Goal: Task Accomplishment & Management: Complete application form

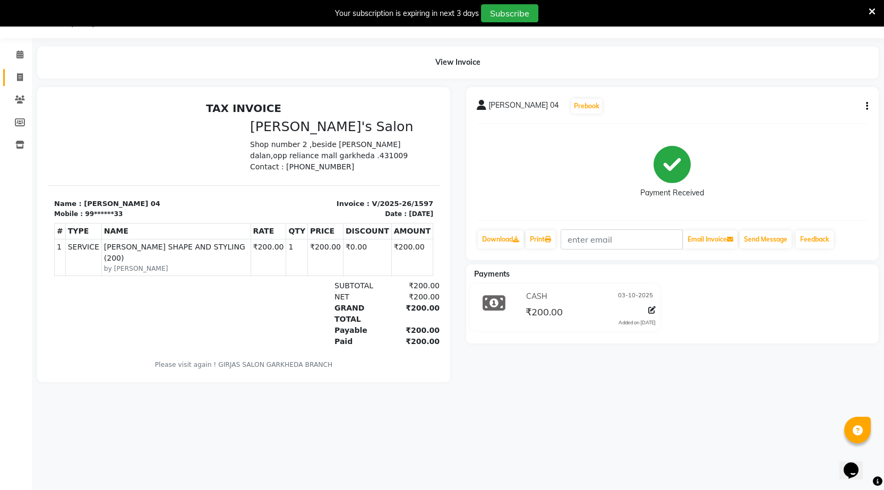
click at [15, 71] on link "Invoice" at bounding box center [15, 78] width 25 height 18
select select "7062"
select select "service"
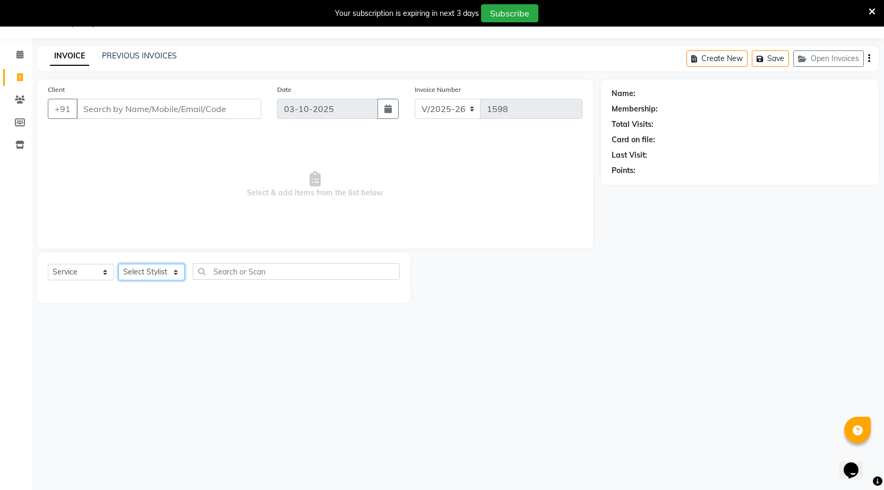
click at [176, 270] on select "Select Stylist" at bounding box center [151, 272] width 66 height 16
select select "64119"
click at [118, 264] on select "Select Stylist [DATE] manager miss staff [PERSON_NAME]" at bounding box center [151, 272] width 66 height 16
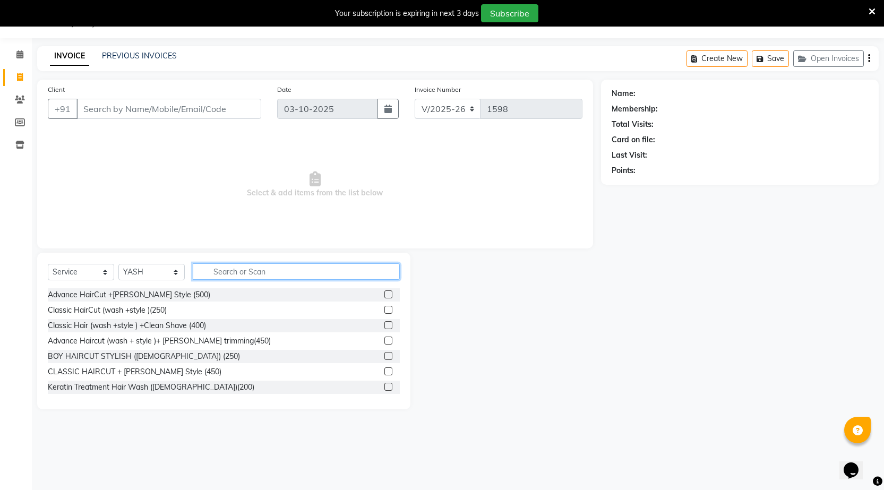
click at [304, 275] on input "text" at bounding box center [296, 271] width 207 height 16
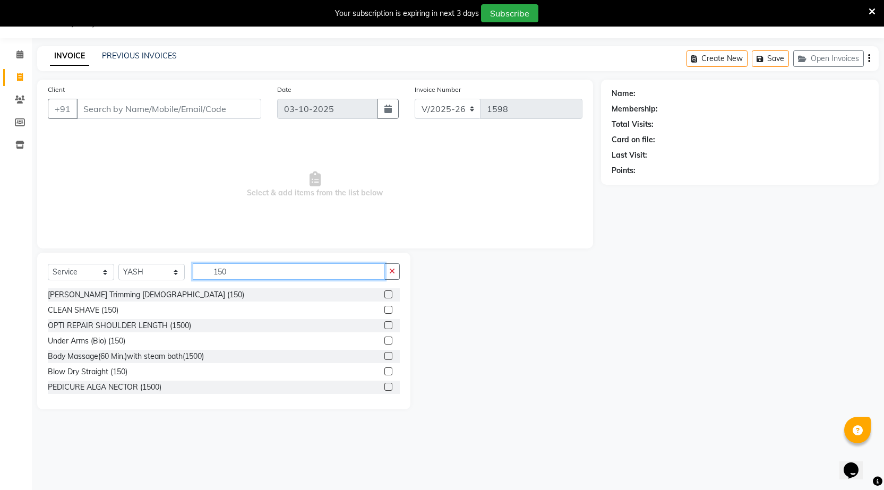
type input "150"
click at [384, 292] on label at bounding box center [388, 294] width 8 height 8
click at [384, 292] on input "checkbox" at bounding box center [387, 294] width 7 height 7
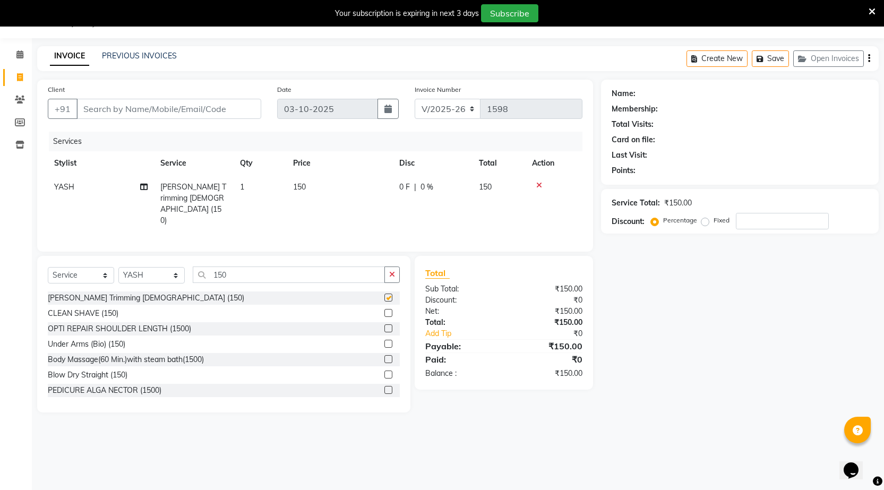
checkbox input "false"
click at [193, 106] on input "Client" at bounding box center [168, 109] width 185 height 20
type input "s"
type input "0"
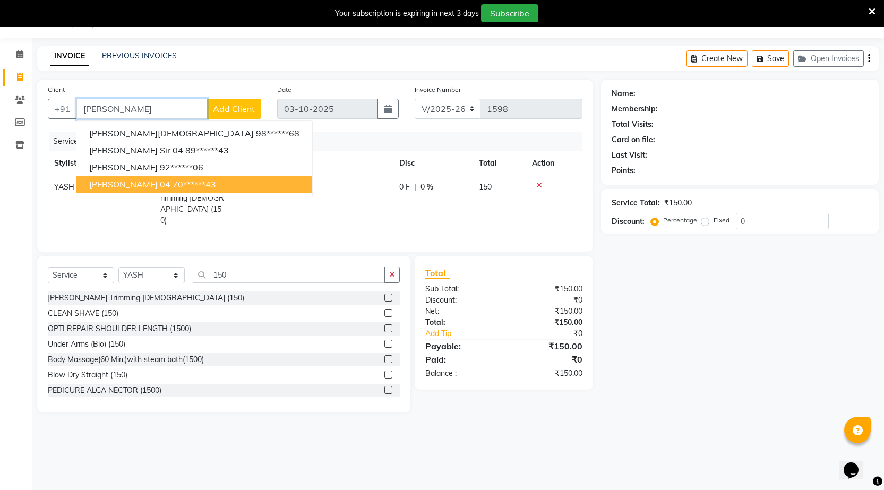
click at [115, 181] on span "[PERSON_NAME] 04" at bounding box center [129, 184] width 81 height 11
type input "70******43"
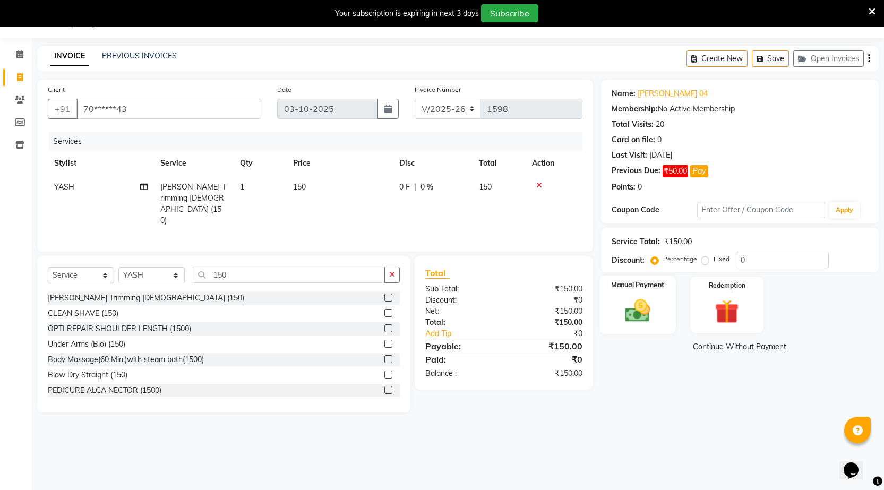
click at [639, 322] on img at bounding box center [637, 310] width 41 height 29
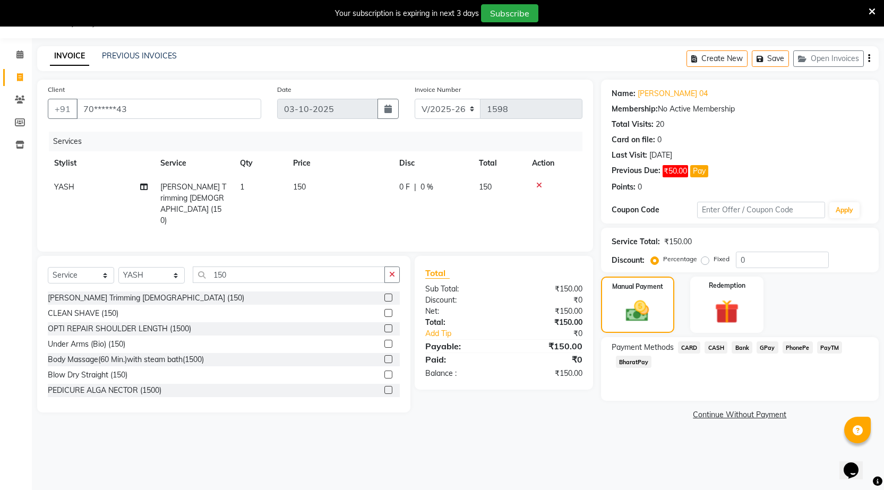
click at [794, 346] on span "PhonePe" at bounding box center [797, 347] width 30 height 12
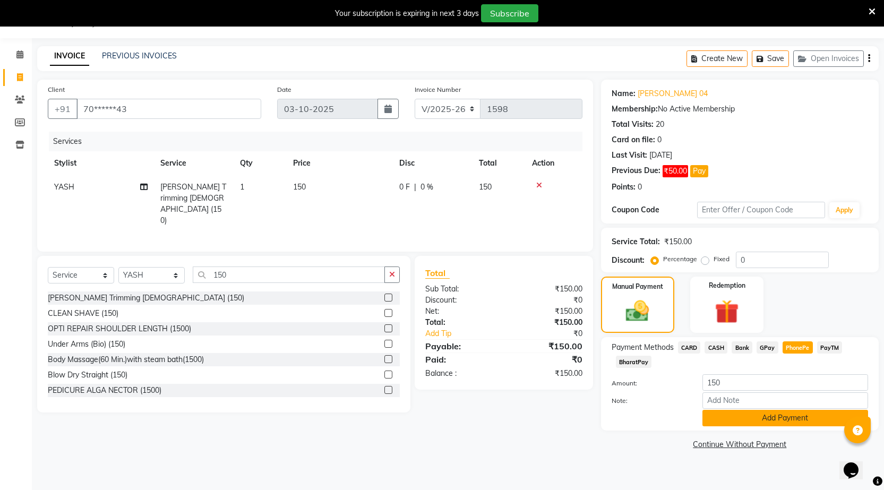
click at [753, 415] on button "Add Payment" at bounding box center [785, 418] width 166 height 16
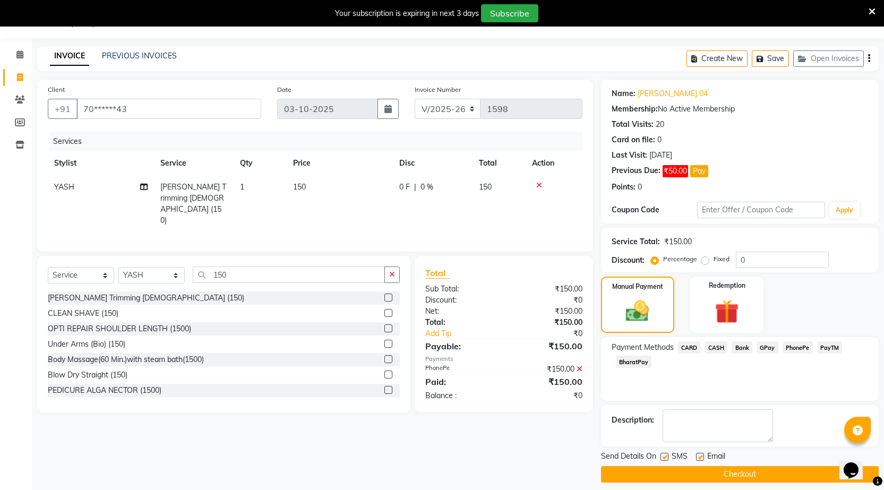
scroll to position [35, 0]
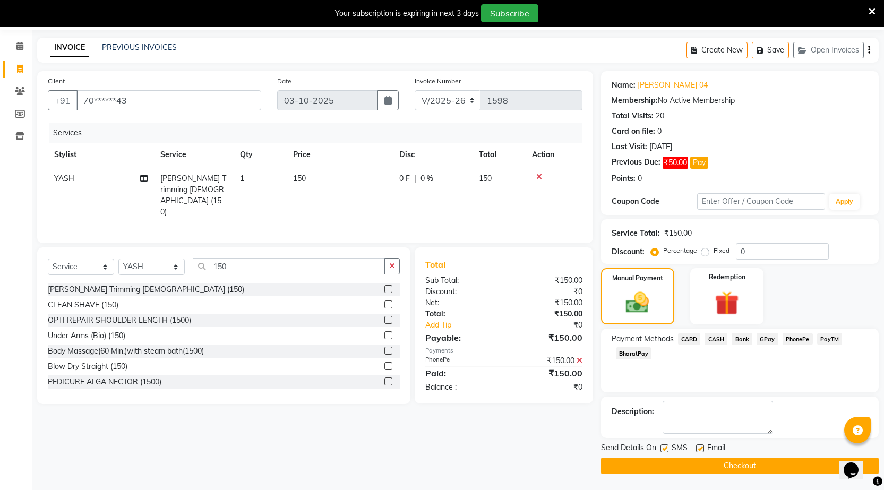
click at [758, 466] on button "Checkout" at bounding box center [740, 466] width 278 height 16
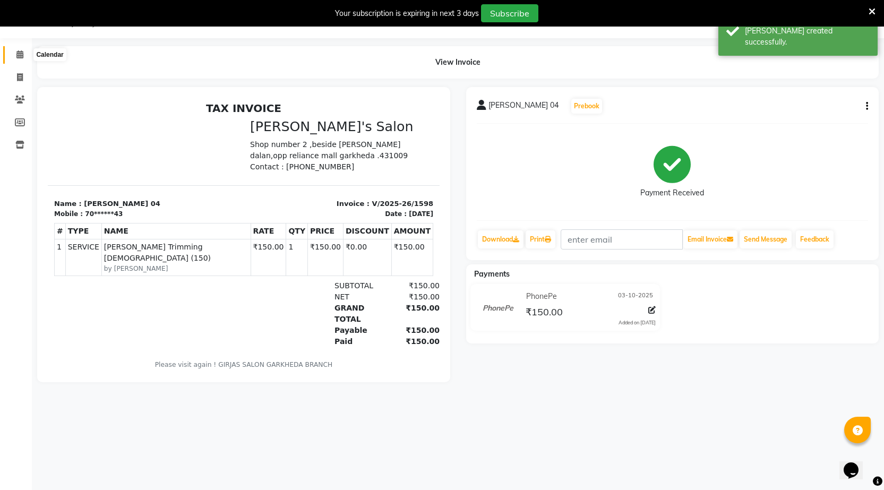
click at [19, 57] on icon at bounding box center [19, 54] width 7 height 8
